Goal: Use online tool/utility: Use online tool/utility

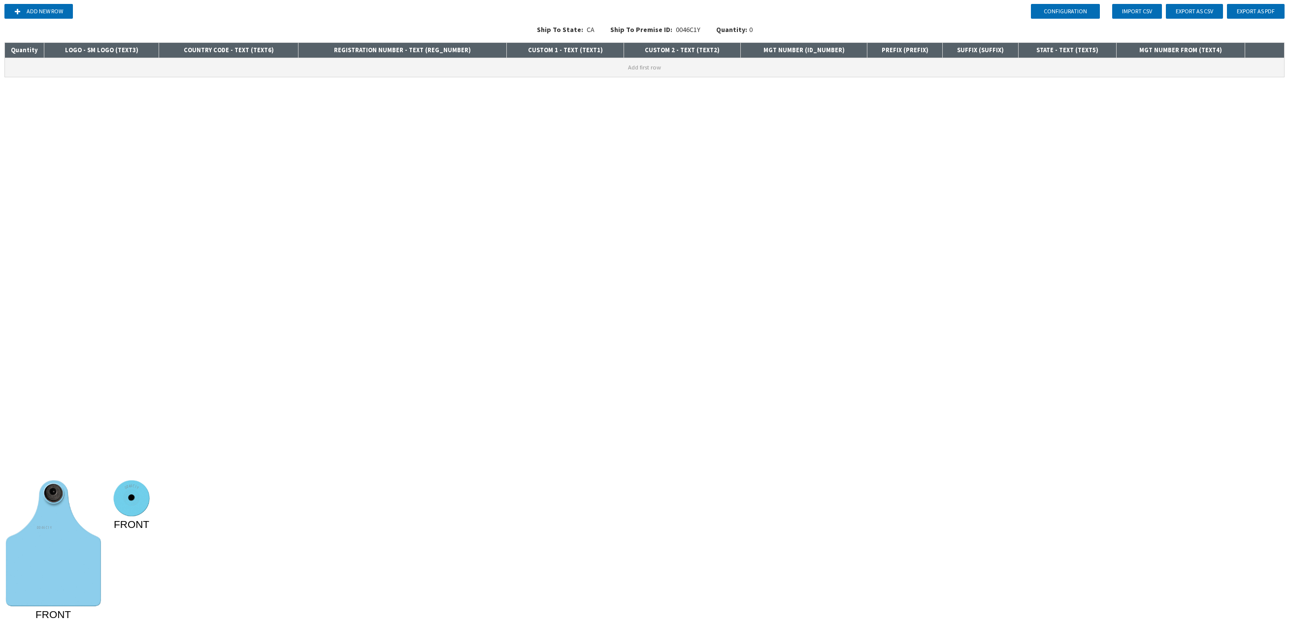
click at [14, 64] on button "Add first row" at bounding box center [644, 67] width 1279 height 19
click at [123, 67] on input "text" at bounding box center [99, 65] width 111 height 14
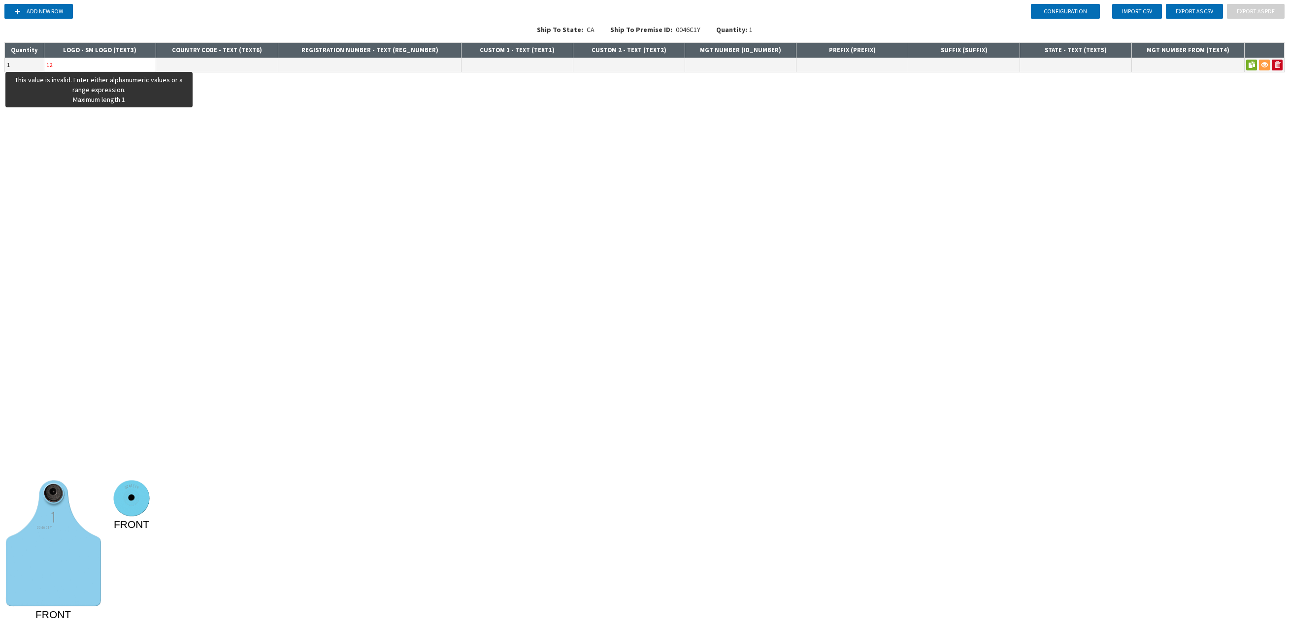
type input "1"
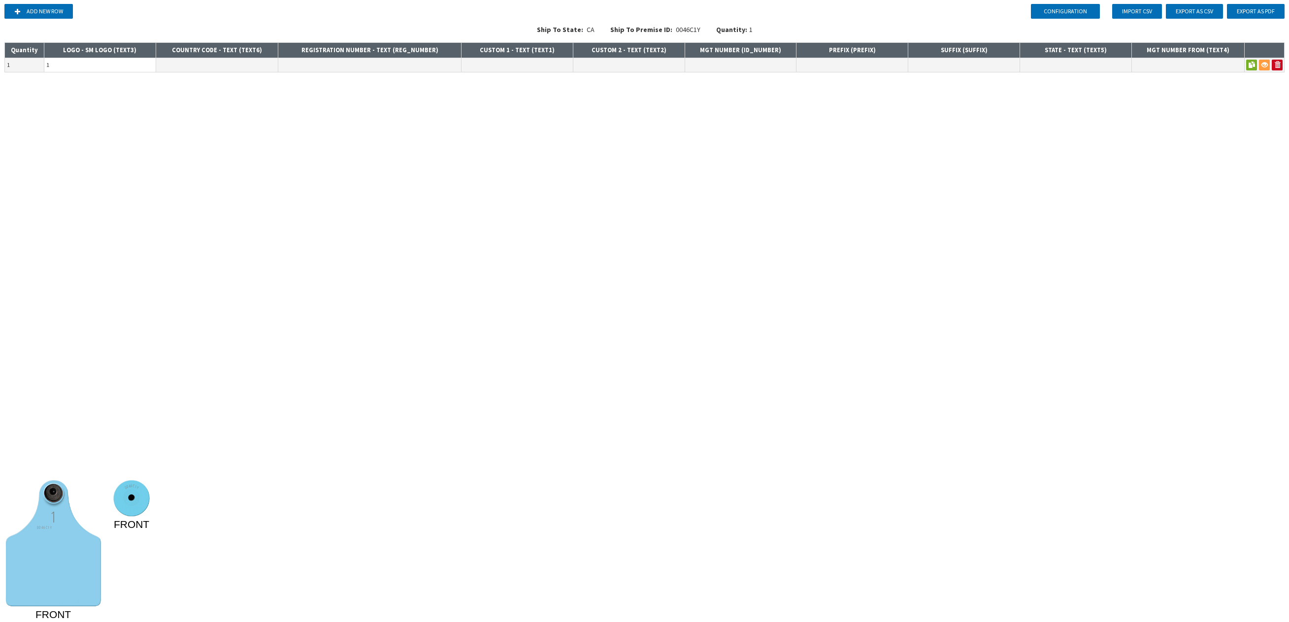
type input "1"
type input "US"
type input "12345"
type input "A"
type input "B"
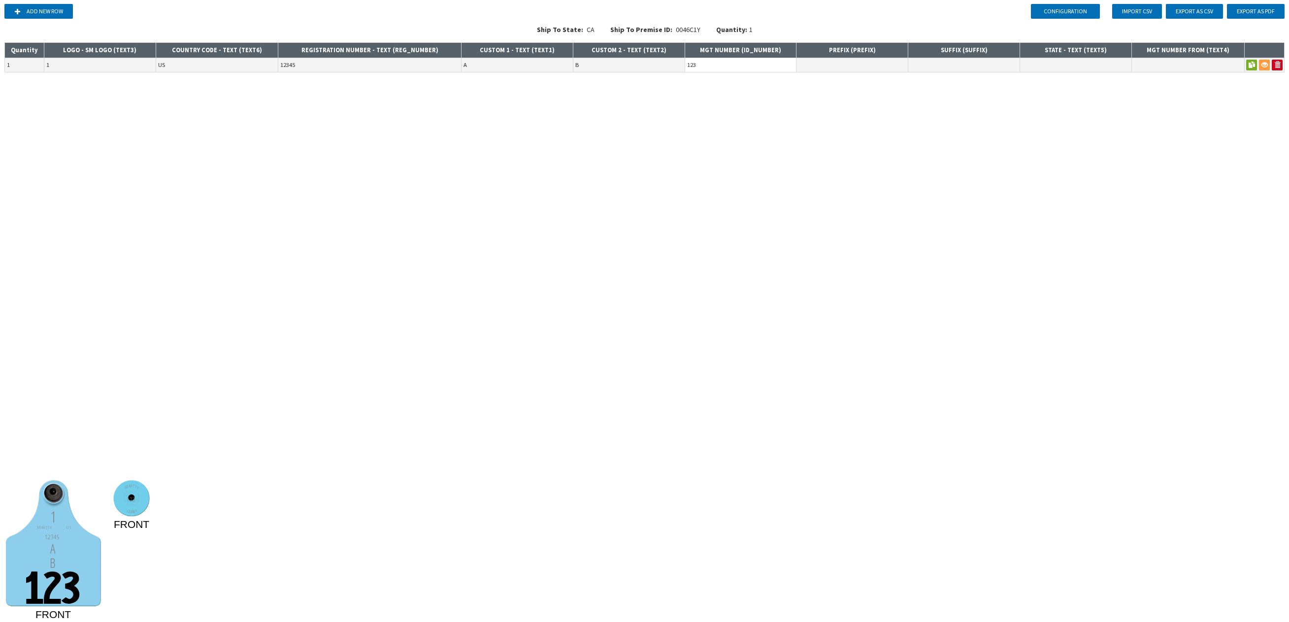
type input "123"
type input "A"
type input "B"
type input "U"
type input "CA"
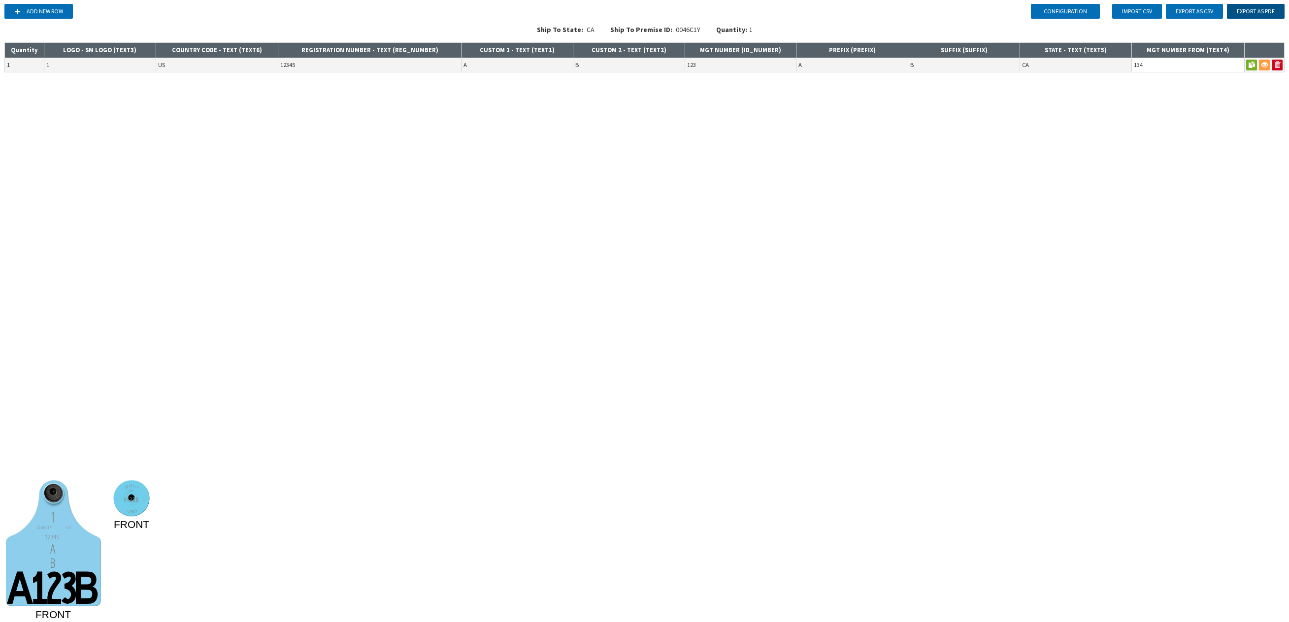
type input "134"
click at [1271, 8] on button "Export as PDF" at bounding box center [1256, 11] width 58 height 15
click at [1267, 12] on button "Export as PDF" at bounding box center [1256, 11] width 58 height 15
